Goal: Transaction & Acquisition: Subscribe to service/newsletter

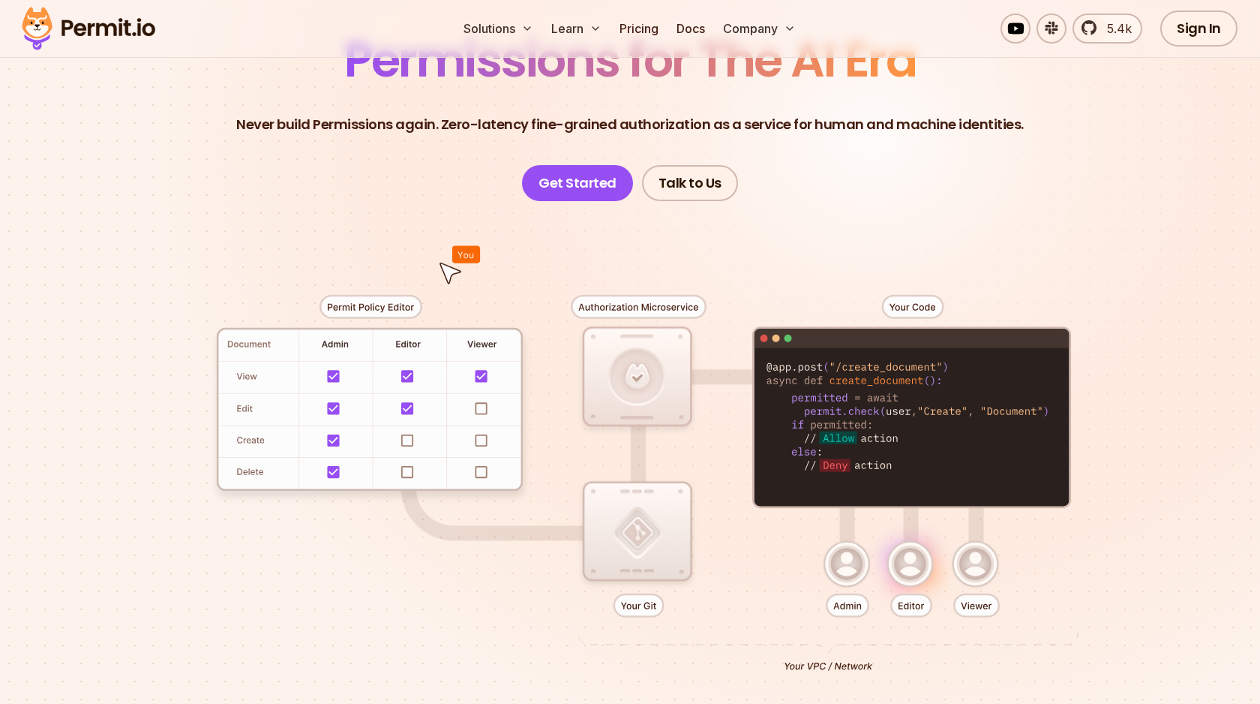
scroll to position [162, 0]
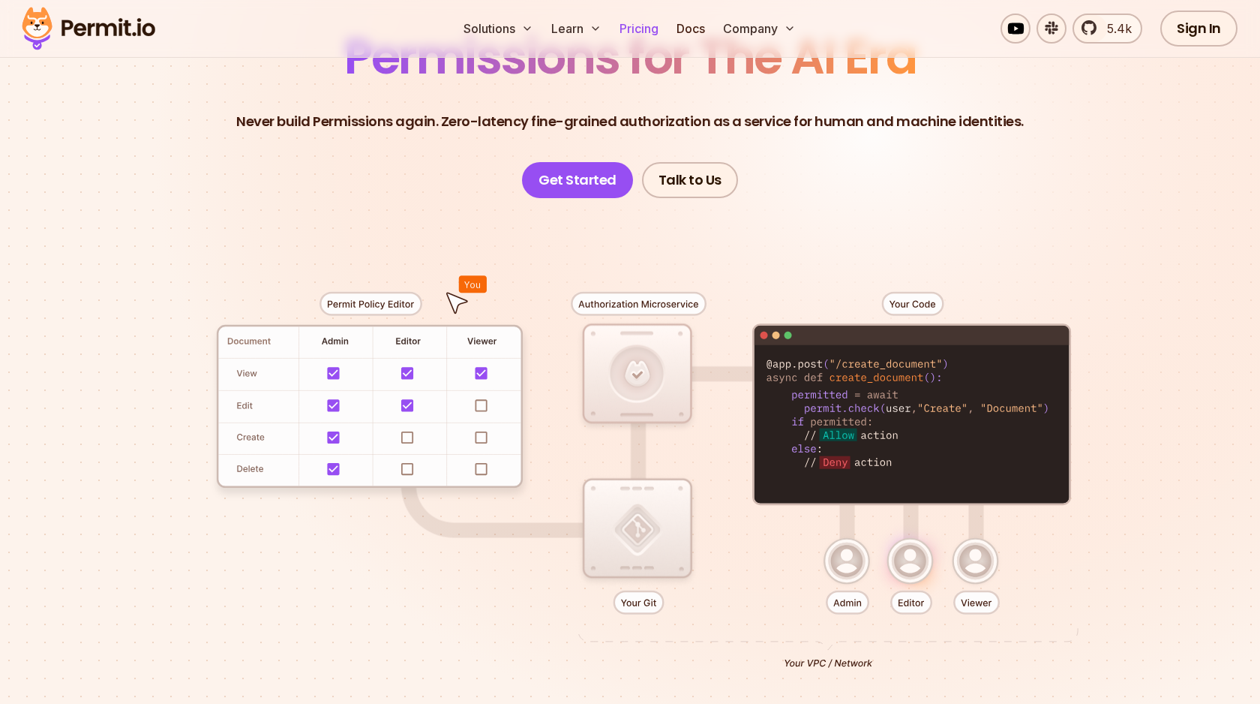
click at [629, 26] on link "Pricing" at bounding box center [639, 29] width 51 height 30
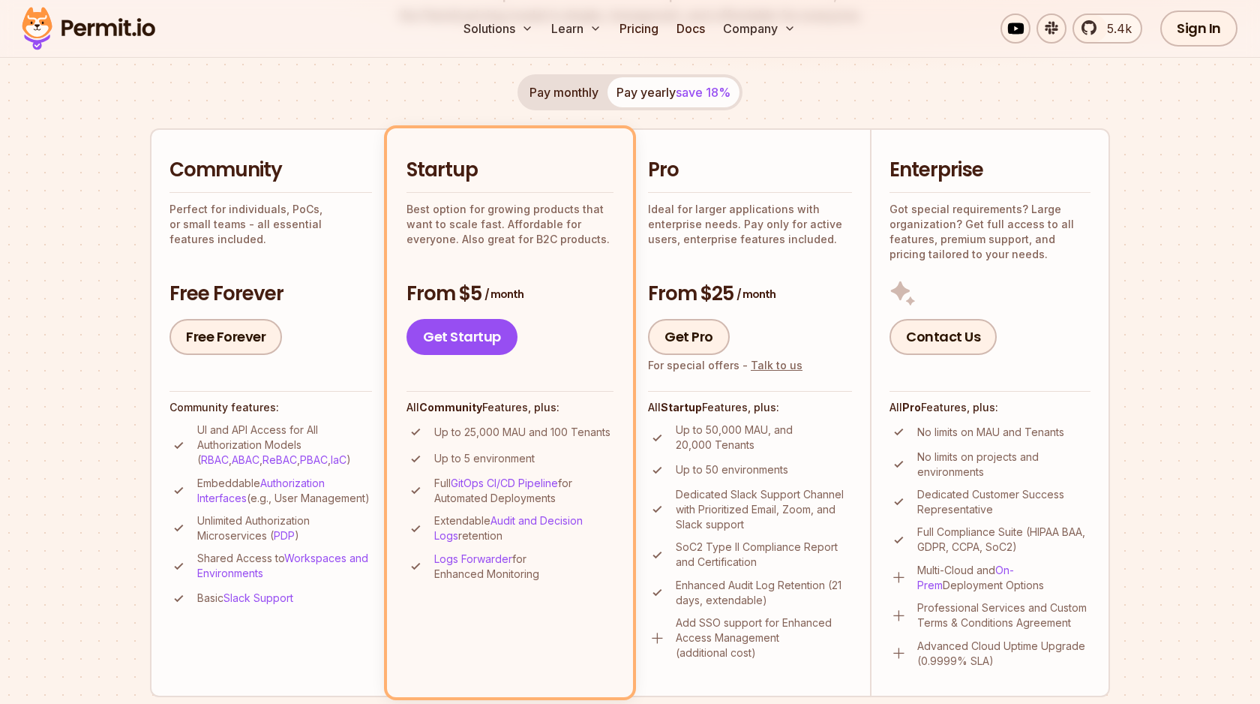
scroll to position [278, 0]
